Goal: Check status: Check status

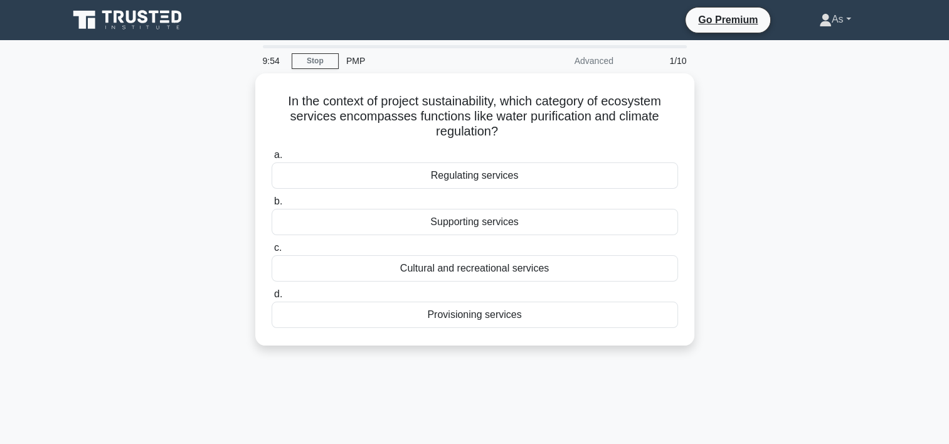
click at [820, 25] on icon at bounding box center [825, 23] width 11 height 5
click at [834, 46] on link "Profile" at bounding box center [839, 49] width 99 height 20
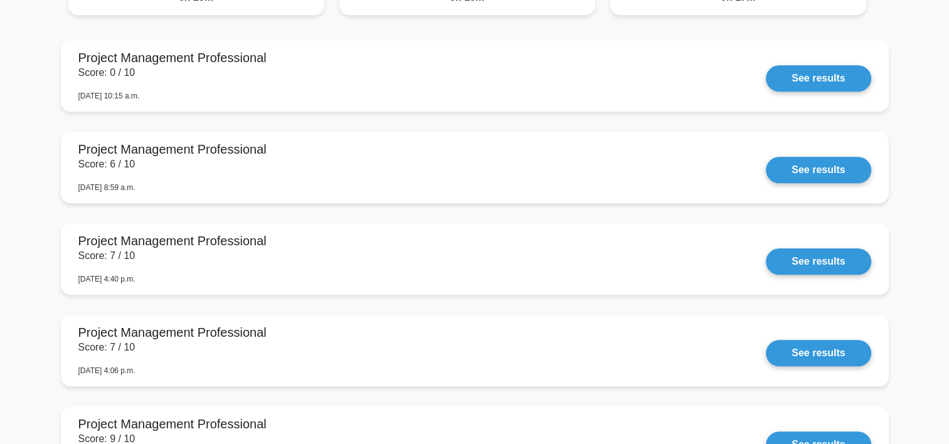
scroll to position [1164, 0]
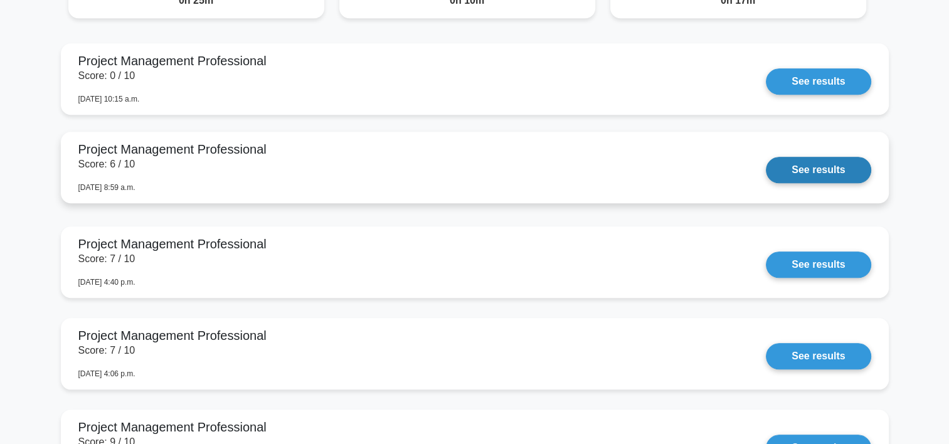
click at [827, 169] on link "See results" at bounding box center [818, 170] width 105 height 26
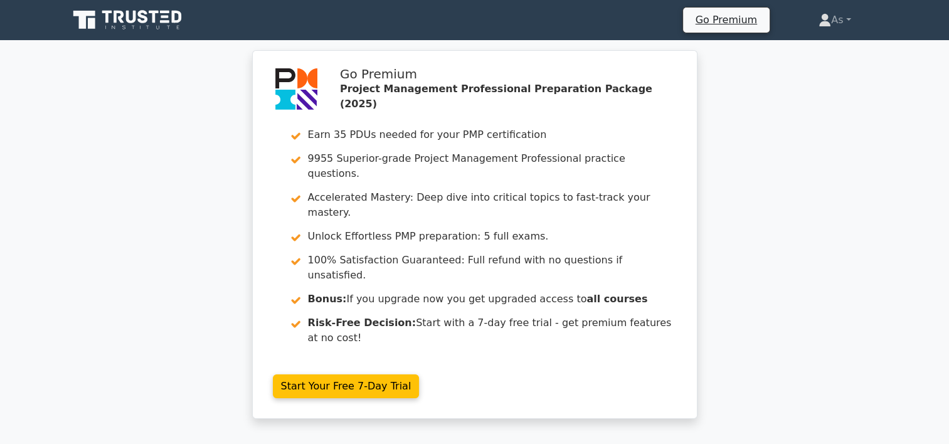
click at [949, 81] on div "Go Premium Project Management Professional Preparation Package (2025) Earn 35 P…" at bounding box center [474, 242] width 949 height 384
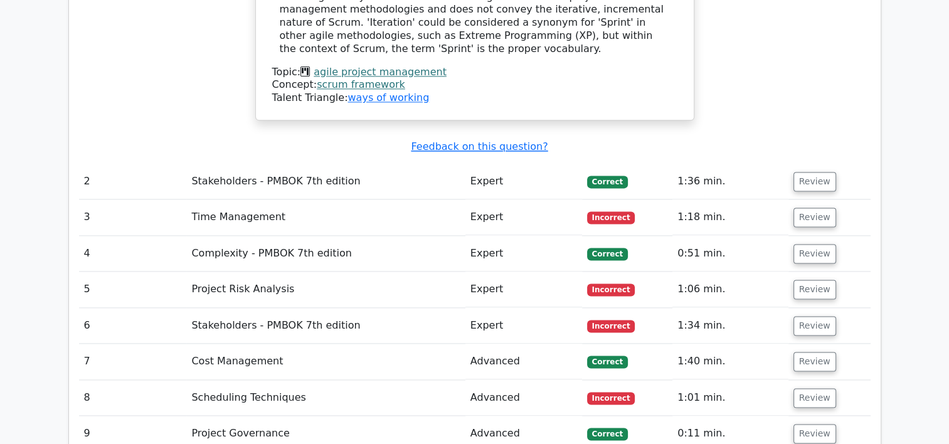
scroll to position [1629, 0]
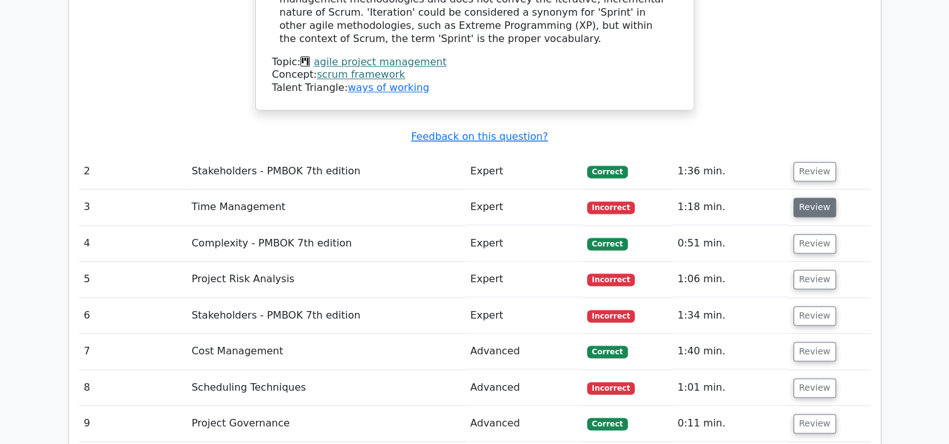
click at [821, 198] on button "Review" at bounding box center [815, 207] width 43 height 19
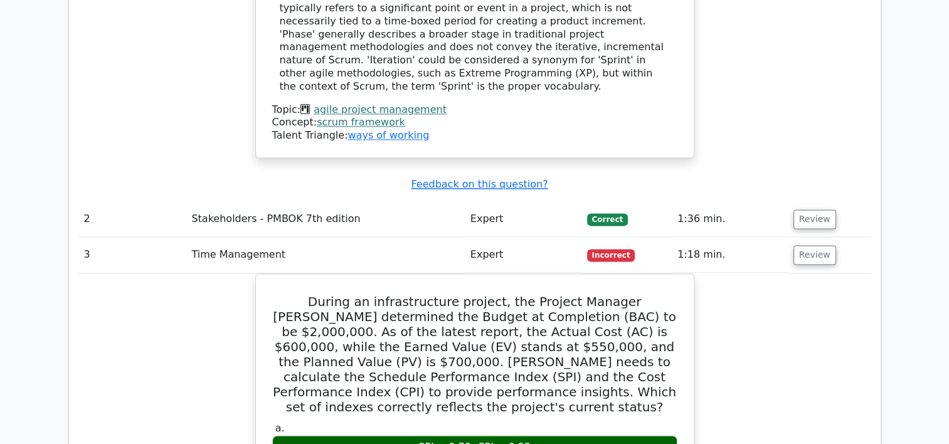
scroll to position [1588, 0]
